Goal: Transaction & Acquisition: Purchase product/service

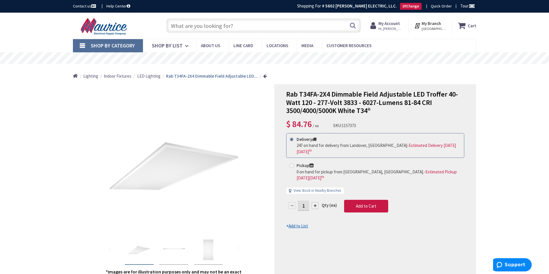
click at [232, 24] on input "text" at bounding box center [263, 25] width 194 height 14
paste input "1600 CFM Gable Mount Power Attic Fan with Adjustable Thermostat"
type input "1600 CFM Gable Mount Power Attic Fan with Adjustable Thermostat"
click at [350, 29] on button "Search" at bounding box center [352, 25] width 7 height 13
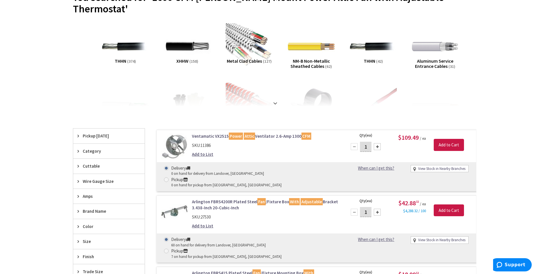
type input "[GEOGRAPHIC_DATA], [STREET_ADDRESS]"
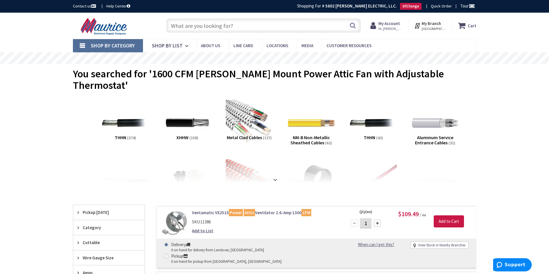
click at [201, 27] on input "text" at bounding box center [263, 25] width 194 height 14
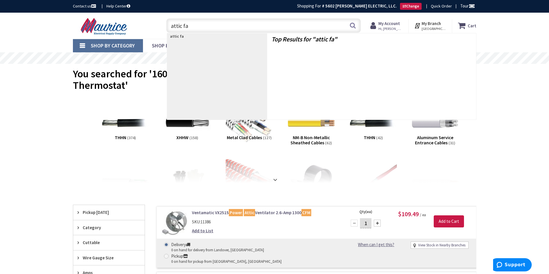
type input "attic fan"
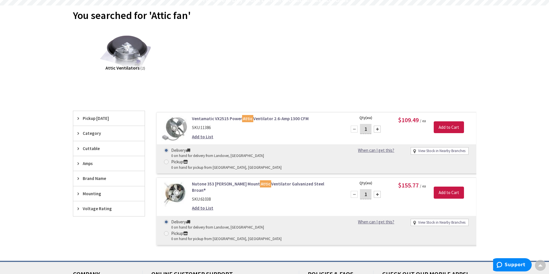
click at [131, 56] on img at bounding box center [125, 53] width 52 height 52
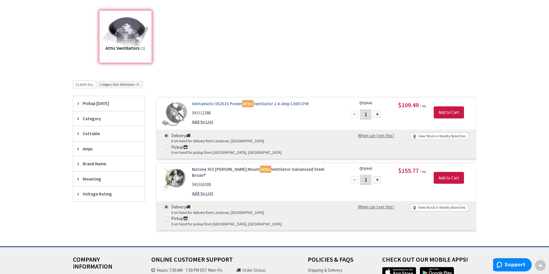
scroll to position [77, 0]
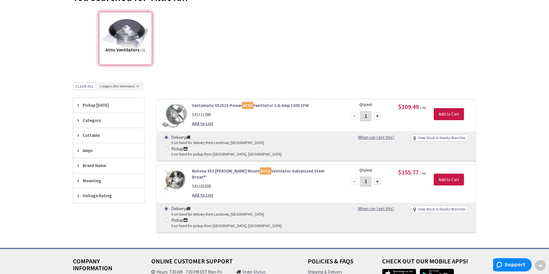
click at [179, 169] on img at bounding box center [174, 181] width 27 height 27
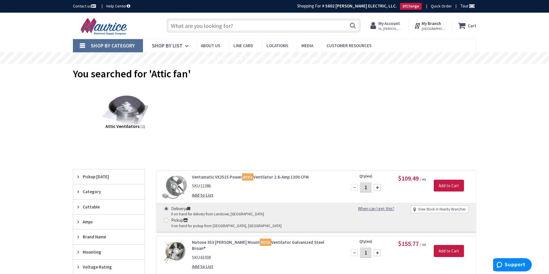
click at [185, 24] on input "text" at bounding box center [263, 25] width 194 height 14
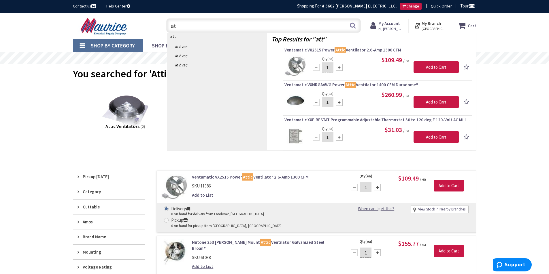
type input "a"
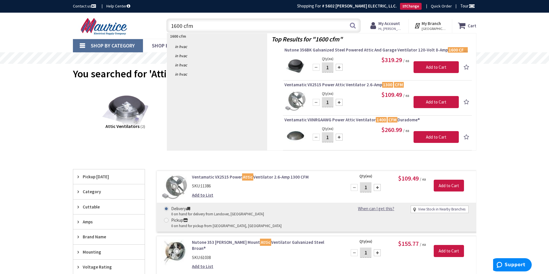
type input "1600 cfm"
click at [176, 35] on strong "1600 cfm" at bounding box center [178, 36] width 16 height 5
click at [352, 25] on button "Search" at bounding box center [352, 25] width 7 height 13
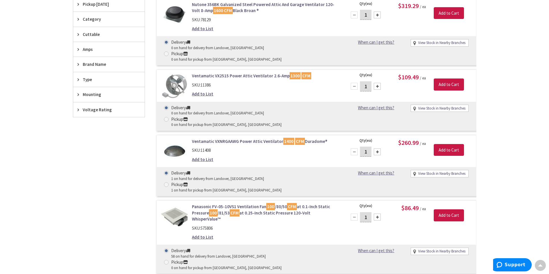
scroll to position [144, 0]
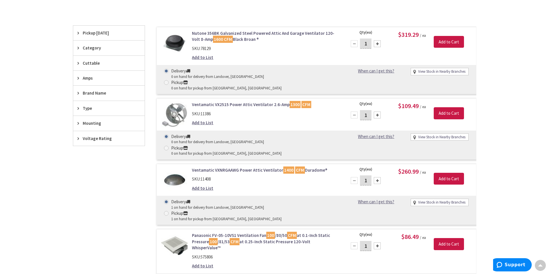
click at [228, 33] on link "Nutone 356BK Galvanized Steel Powered Attic And Garage Ventilator 120-Volt 8-Am…" at bounding box center [265, 36] width 147 height 12
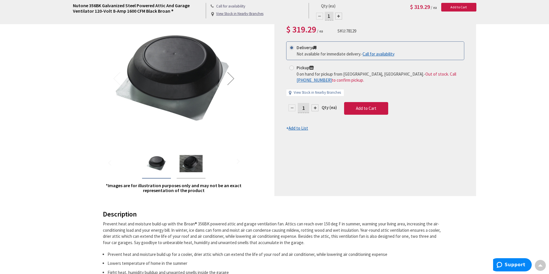
scroll to position [87, 0]
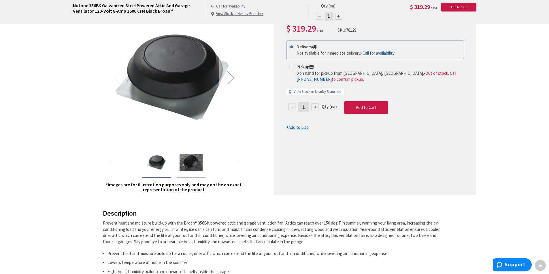
click at [232, 79] on div "Next" at bounding box center [230, 77] width 23 height 23
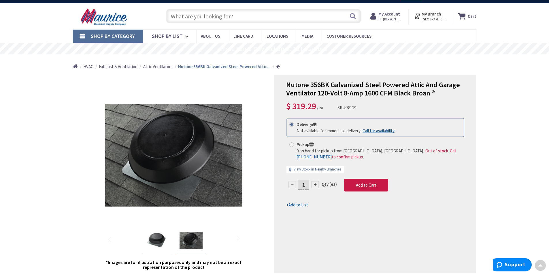
scroll to position [0, 0]
